Goal: Transaction & Acquisition: Obtain resource

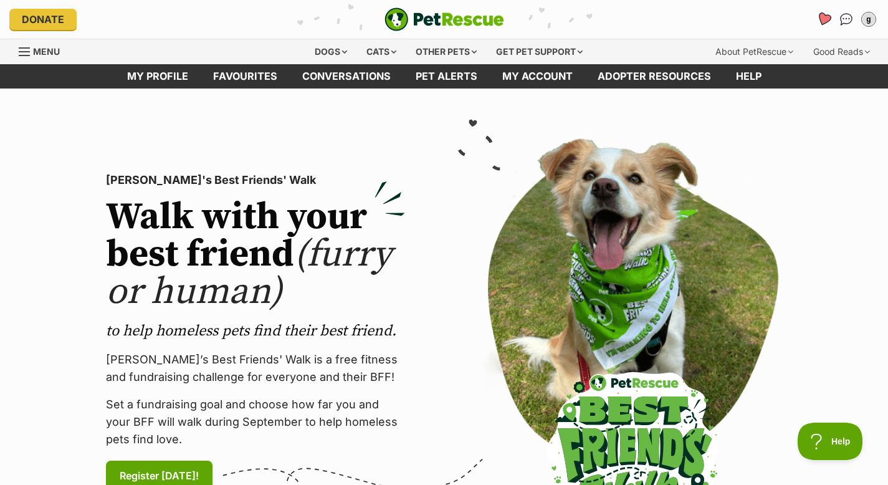
click at [827, 19] on icon "Favourites" at bounding box center [823, 19] width 15 height 14
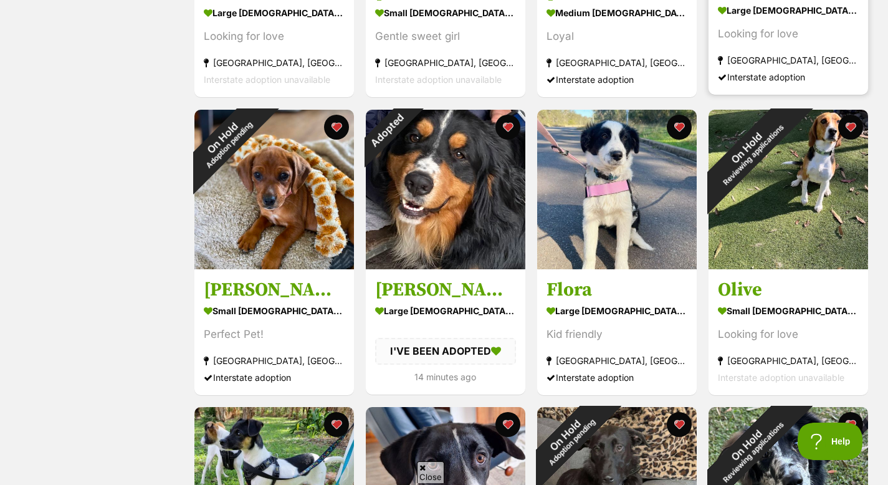
scroll to position [446, 0]
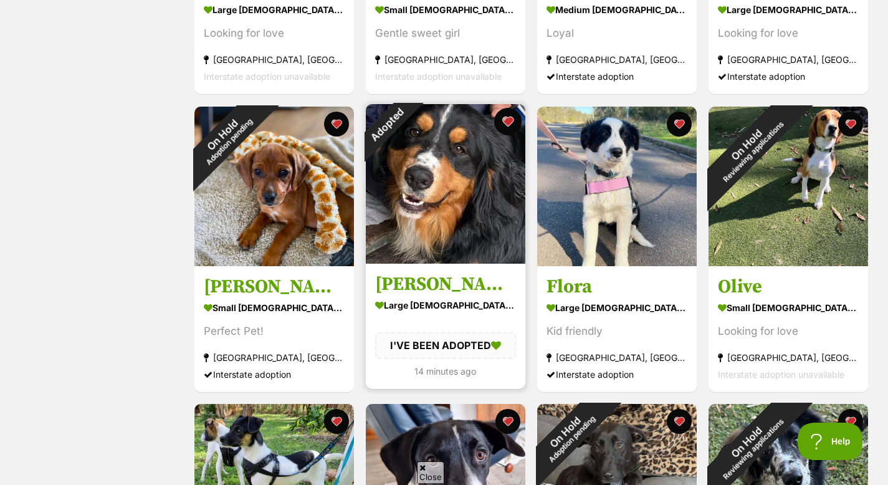
click at [508, 123] on button "favourite" at bounding box center [507, 121] width 27 height 27
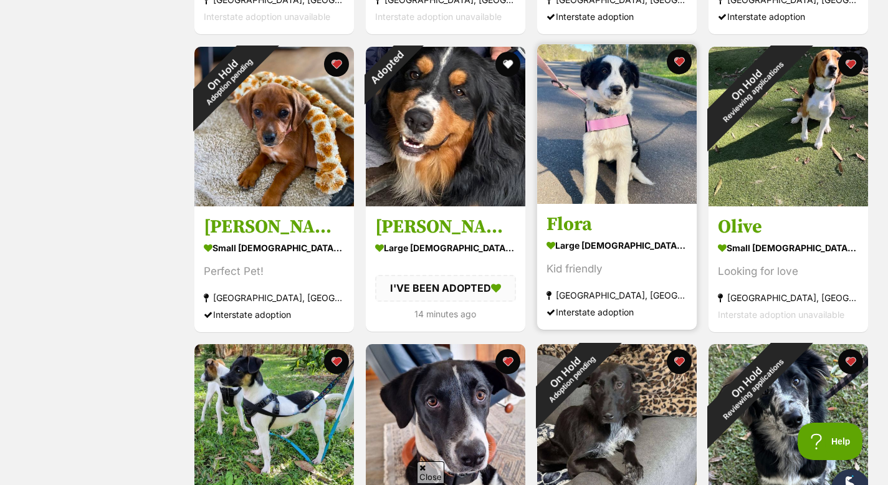
scroll to position [108, 0]
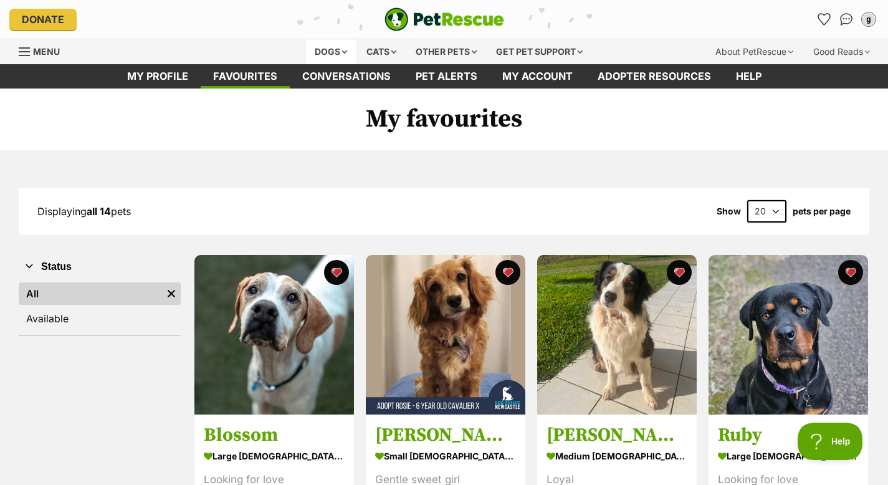
click at [337, 52] on div "Dogs" at bounding box center [331, 51] width 50 height 25
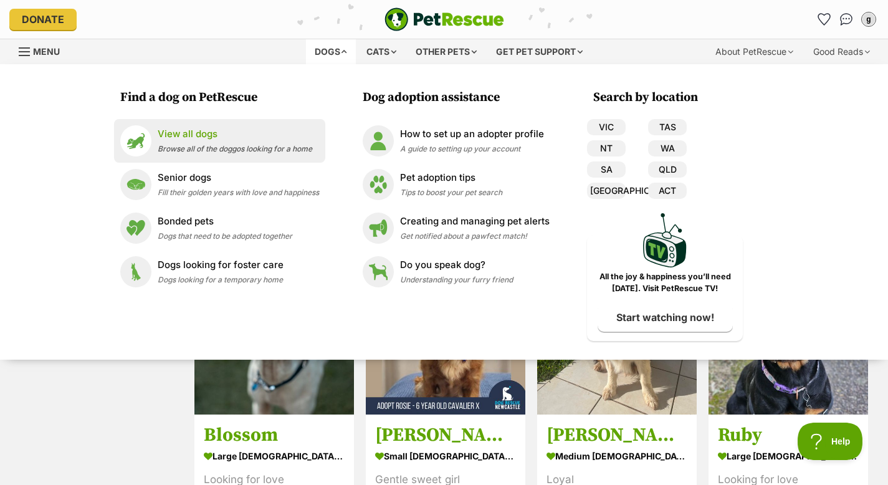
click at [207, 135] on p "View all dogs" at bounding box center [235, 134] width 155 height 14
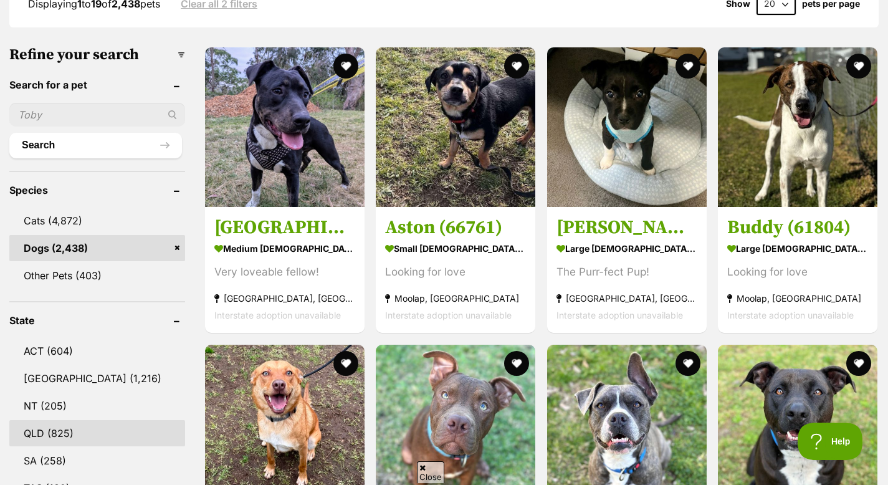
scroll to position [448, 0]
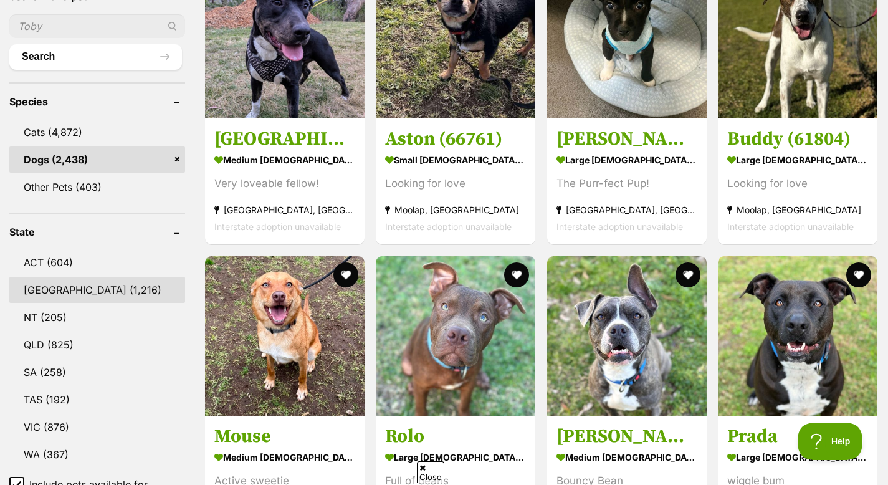
click at [79, 293] on link "NSW (1,216)" at bounding box center [97, 290] width 176 height 26
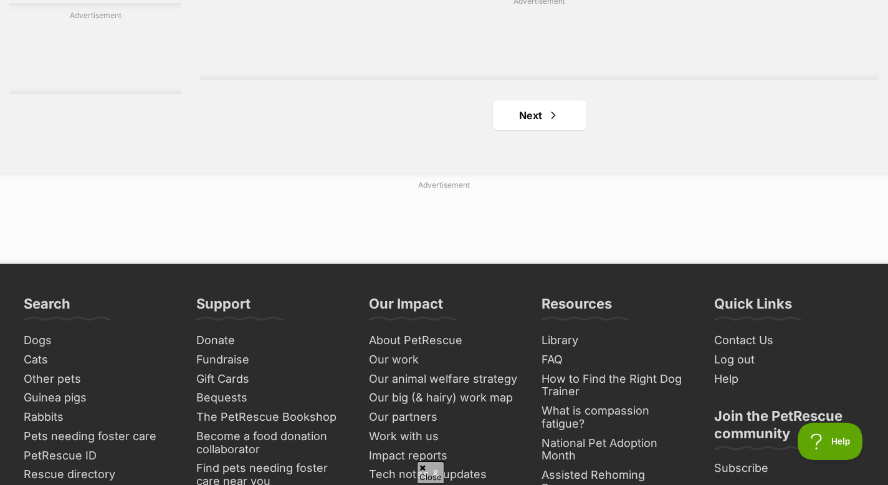
scroll to position [2267, 0]
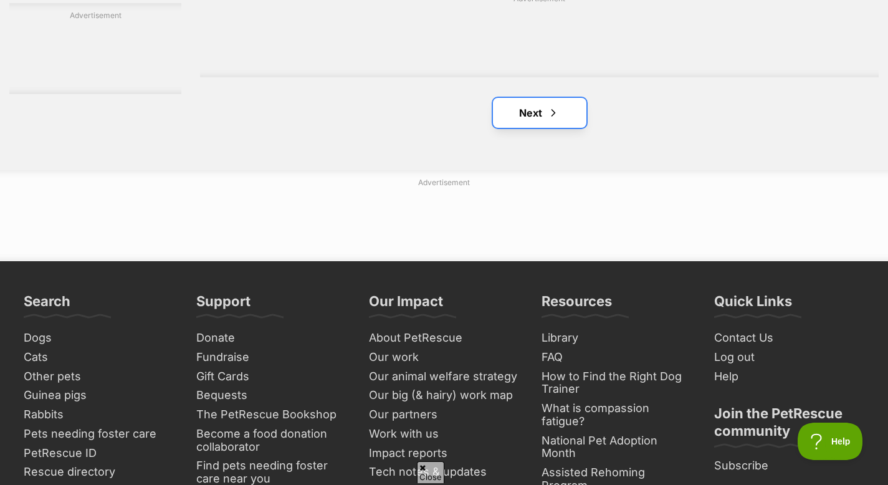
click at [534, 121] on link "Next" at bounding box center [539, 113] width 93 height 30
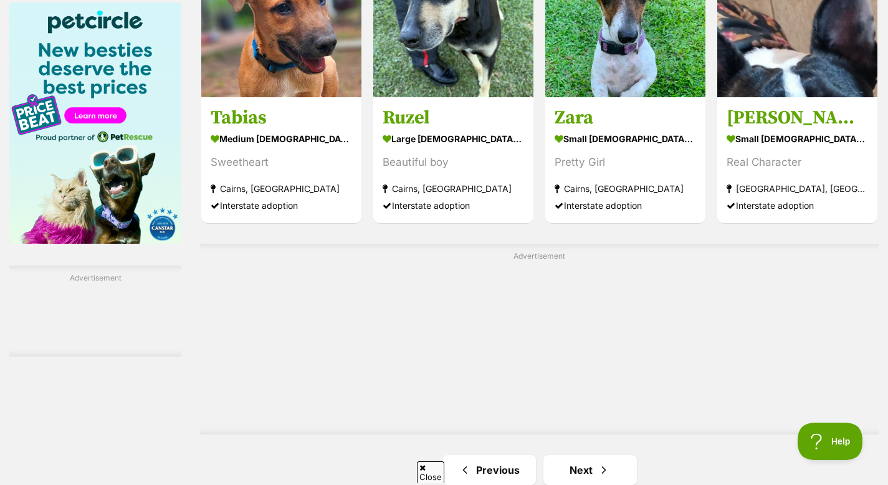
scroll to position [2073, 0]
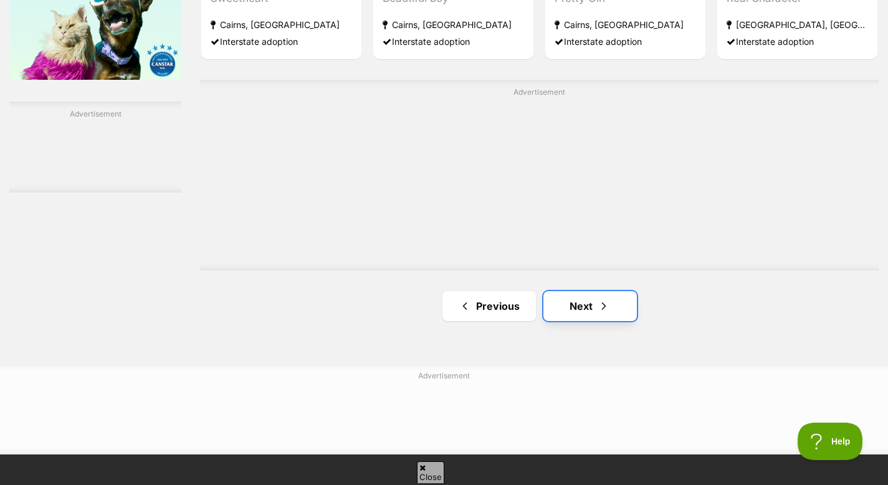
click at [581, 306] on link "Next" at bounding box center [589, 306] width 93 height 30
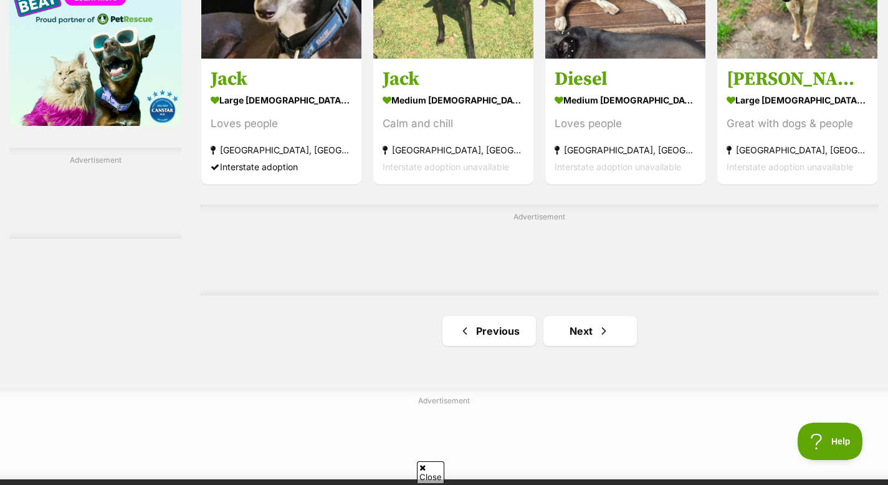
scroll to position [2280, 0]
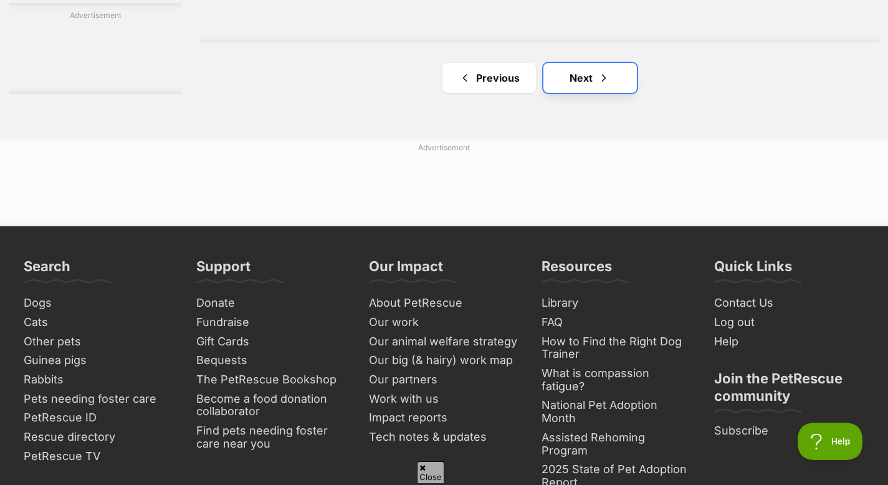
click at [584, 75] on link "Next" at bounding box center [589, 78] width 93 height 30
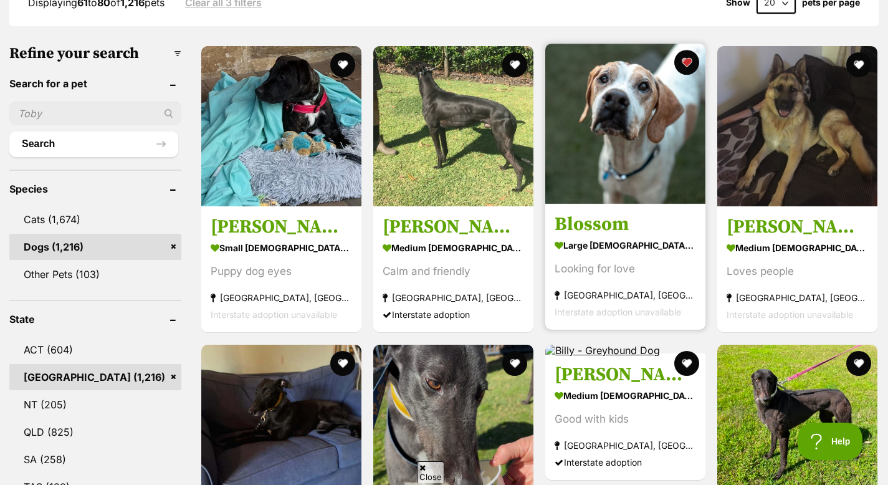
scroll to position [243, 0]
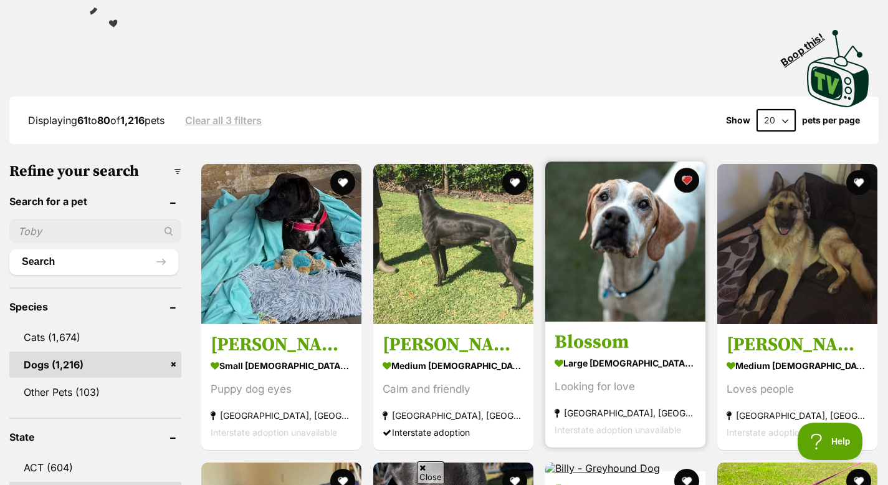
click at [632, 233] on img at bounding box center [625, 241] width 160 height 160
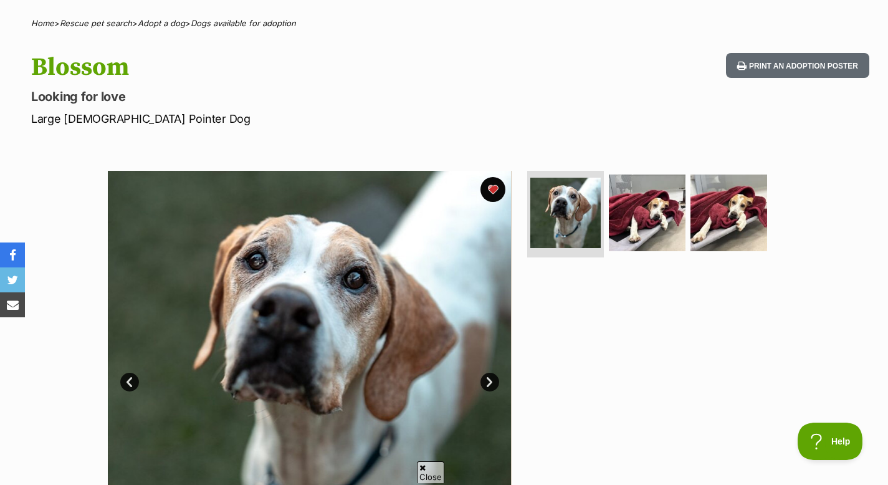
click at [493, 380] on link "Next" at bounding box center [489, 382] width 19 height 19
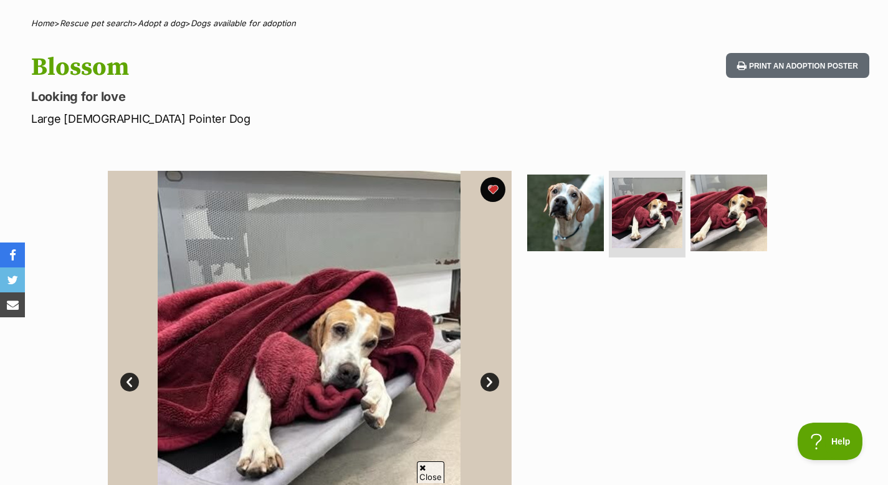
click at [493, 380] on link "Next" at bounding box center [489, 382] width 19 height 19
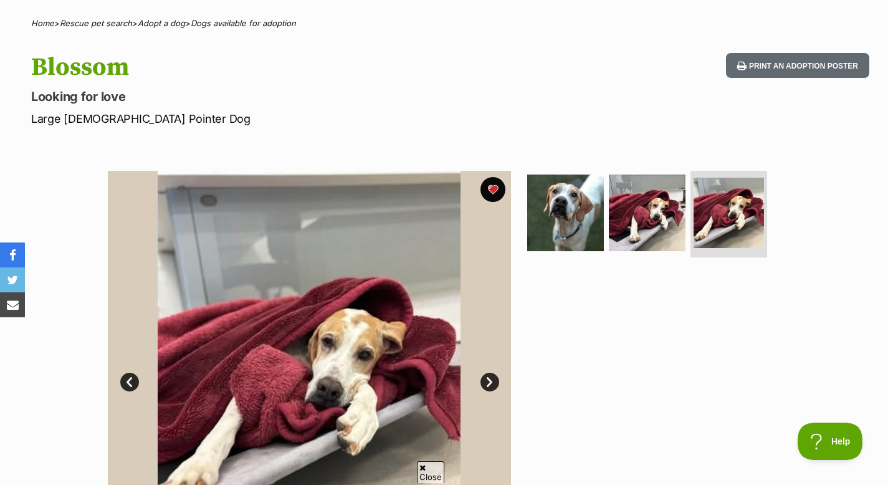
click at [493, 380] on link "Next" at bounding box center [489, 382] width 19 height 19
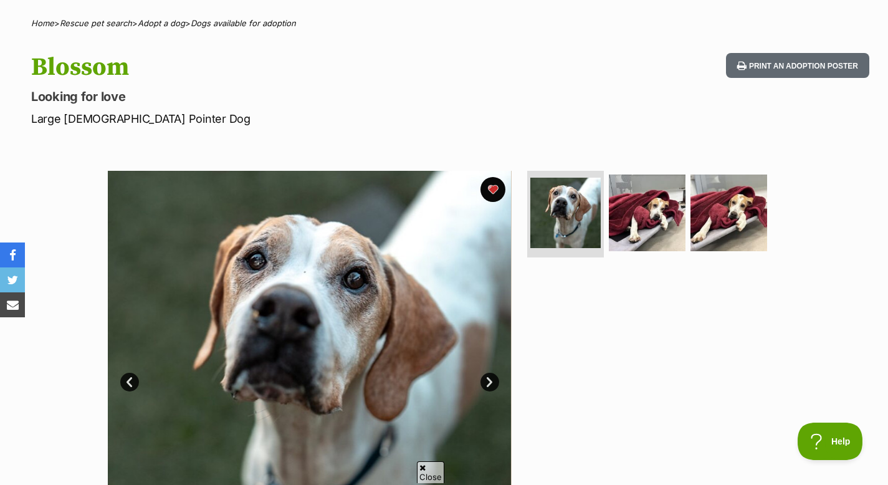
click at [493, 380] on link "Next" at bounding box center [489, 382] width 19 height 19
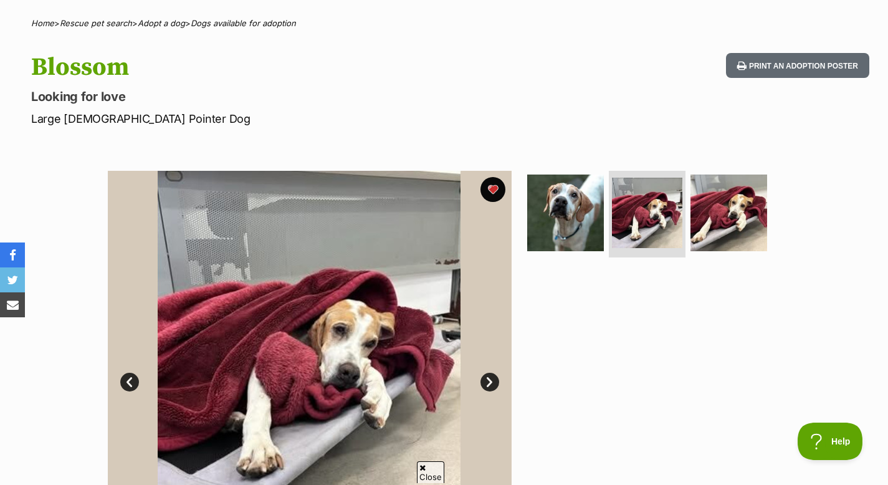
click at [493, 380] on link "Next" at bounding box center [489, 382] width 19 height 19
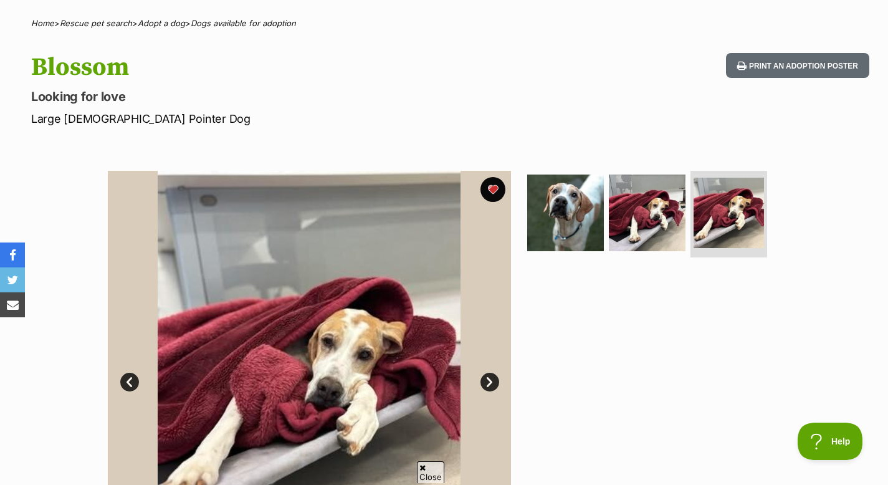
click at [493, 380] on link "Next" at bounding box center [489, 382] width 19 height 19
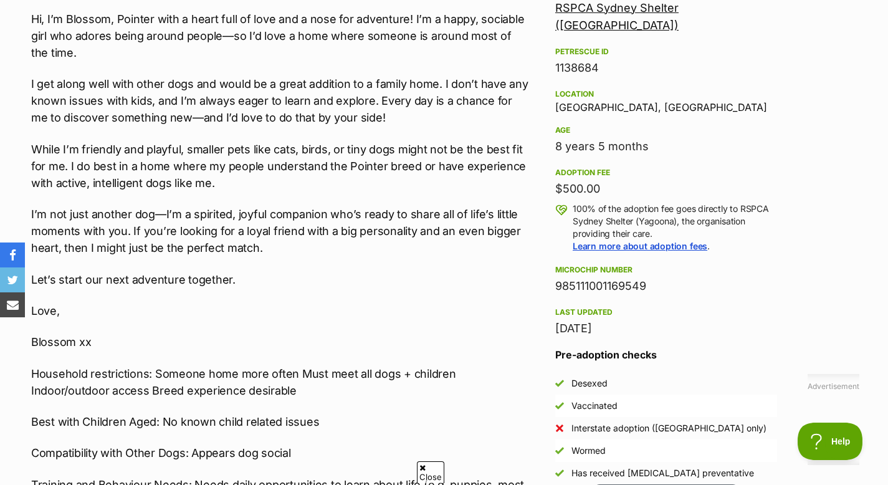
scroll to position [662, 0]
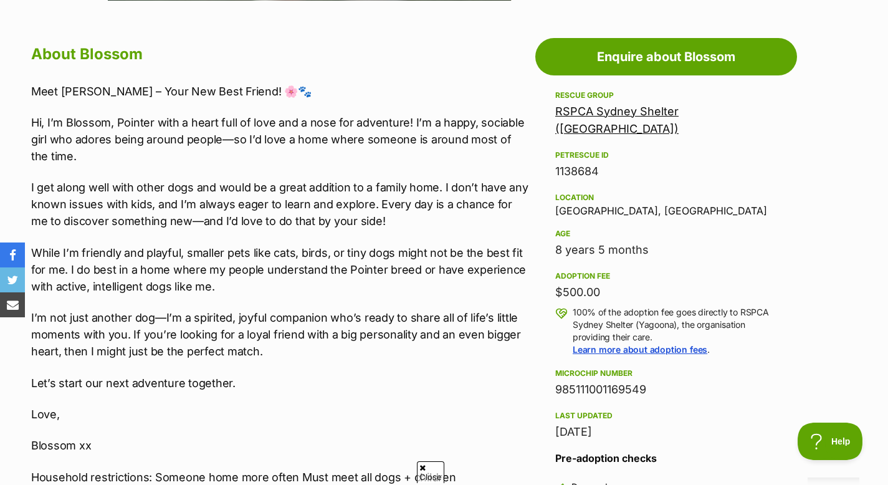
click at [596, 117] on link "RSPCA Sydney Shelter ([GEOGRAPHIC_DATA])" at bounding box center [616, 120] width 123 height 31
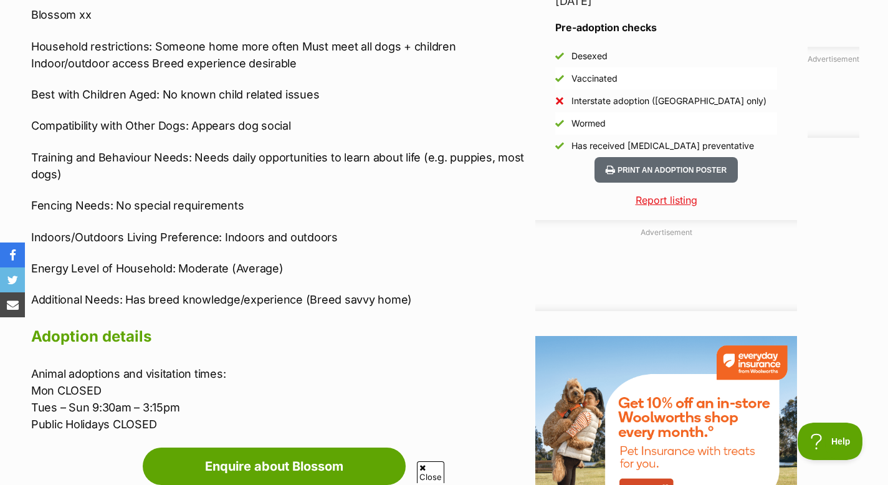
scroll to position [1353, 0]
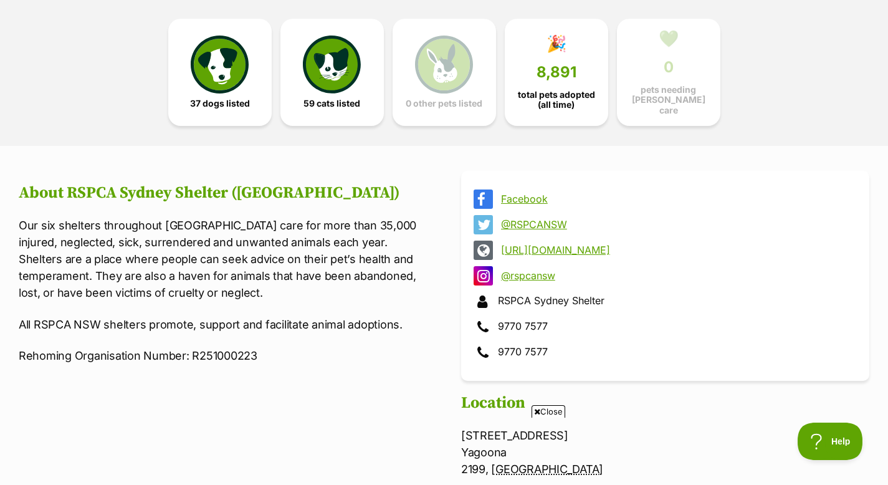
scroll to position [375, 0]
